Goal: Information Seeking & Learning: Check status

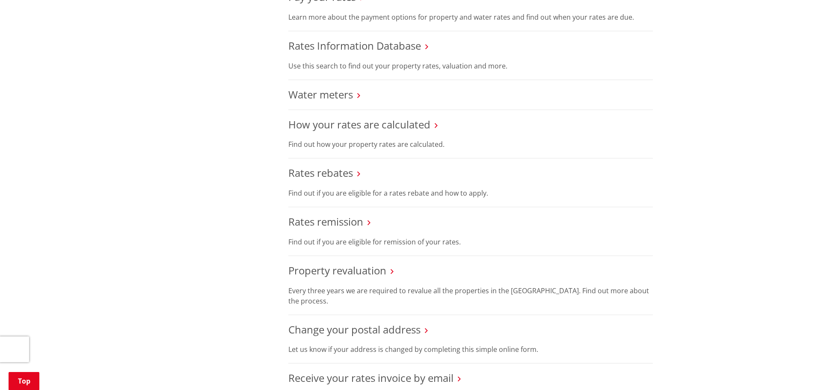
scroll to position [214, 0]
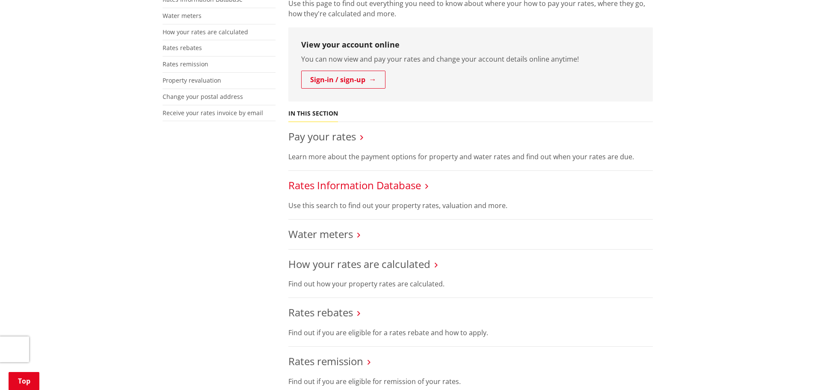
click at [338, 184] on link "Rates Information Database" at bounding box center [354, 185] width 133 height 14
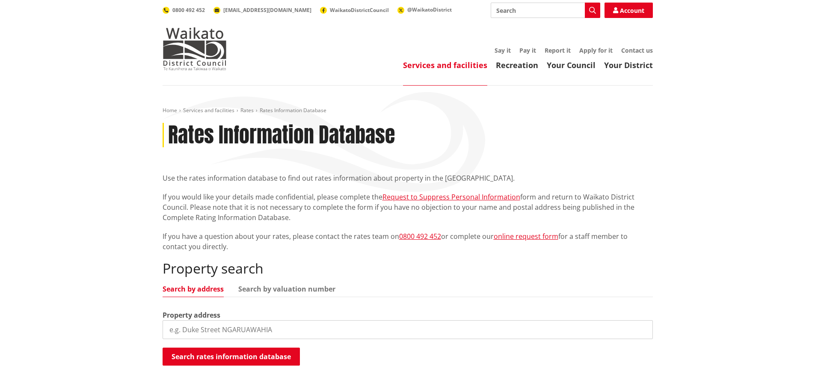
click at [225, 331] on input "search" at bounding box center [408, 329] width 490 height 19
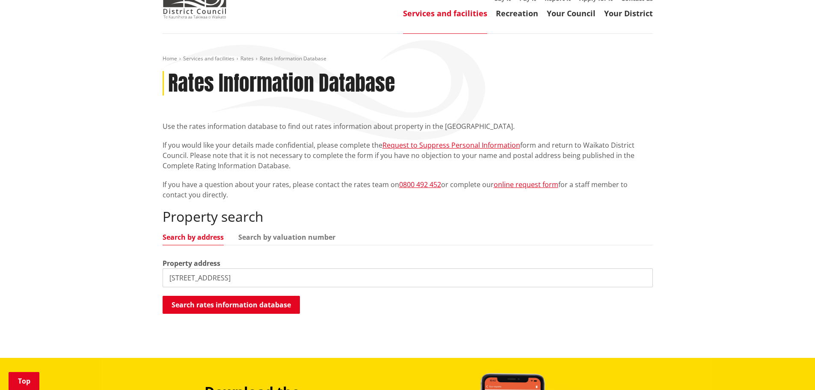
scroll to position [257, 0]
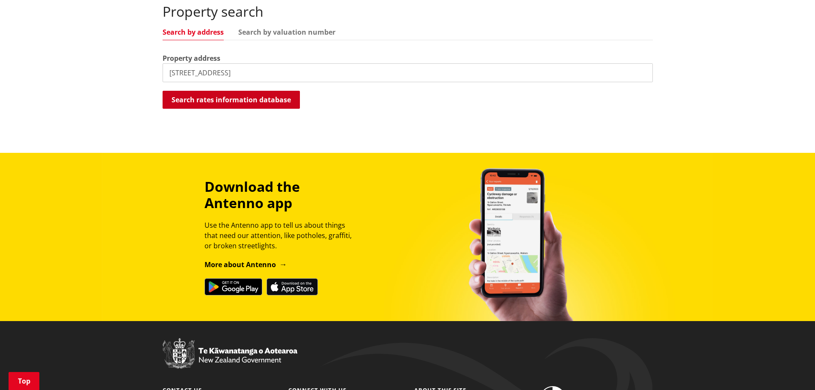
type input "[STREET_ADDRESS]"
click at [235, 102] on button "Search rates information database" at bounding box center [231, 100] width 137 height 18
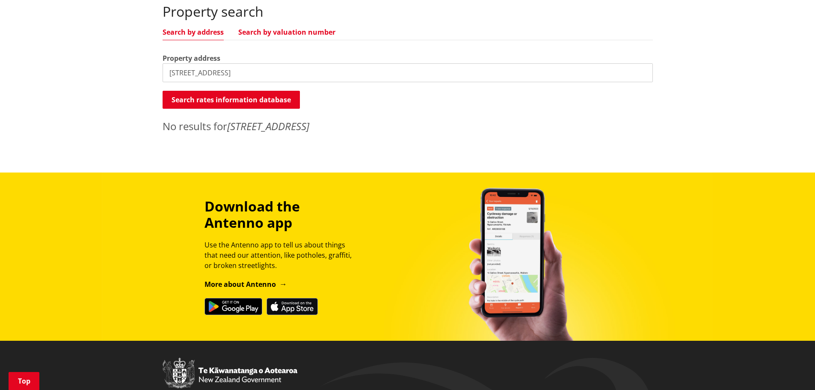
click at [277, 33] on link "Search by valuation number" at bounding box center [286, 32] width 97 height 7
drag, startPoint x: 243, startPoint y: 68, endPoint x: 112, endPoint y: 56, distance: 132.4
click at [112, 56] on div "Home Services and facilities Rates Rates Information Database Rates Information…" at bounding box center [407, 1] width 815 height 344
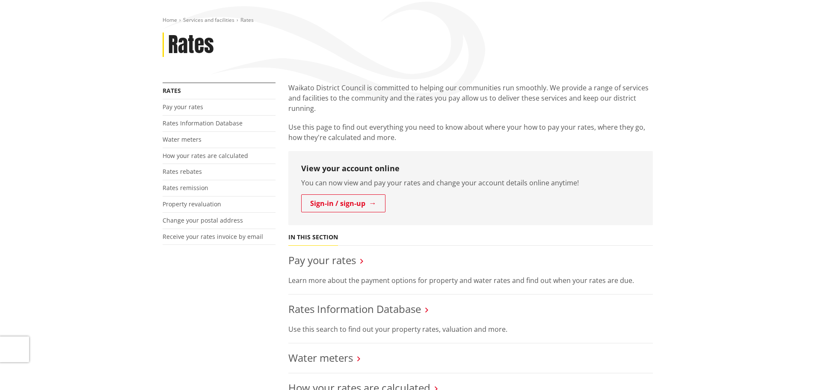
scroll to position [43, 0]
